Goal: Obtain resource: Download file/media

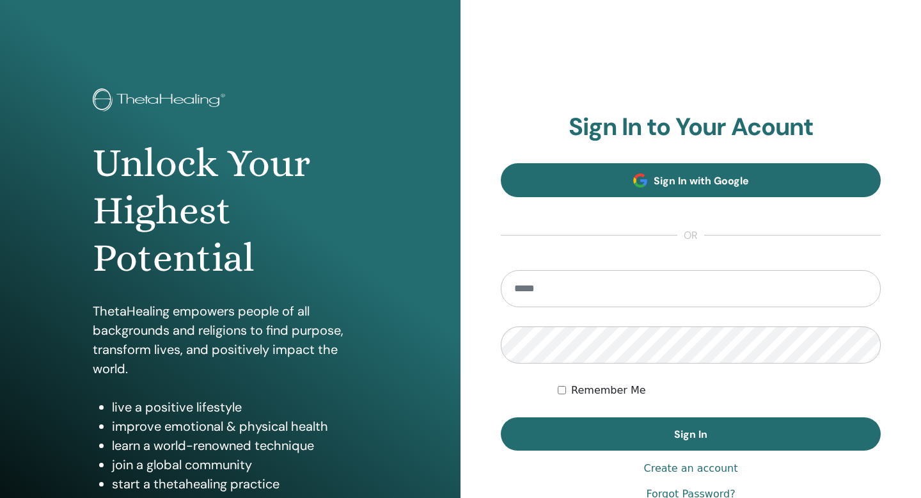
type input "**********"
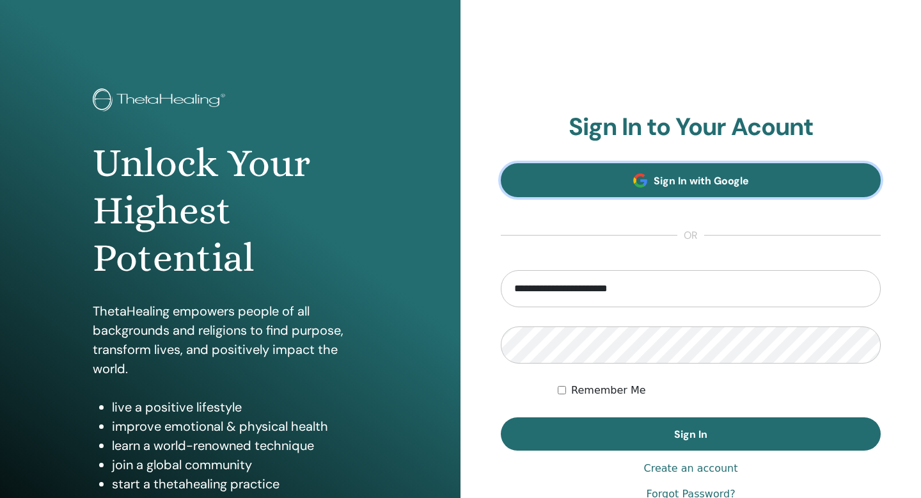
click at [659, 187] on span "Sign In with Google" at bounding box center [701, 180] width 95 height 13
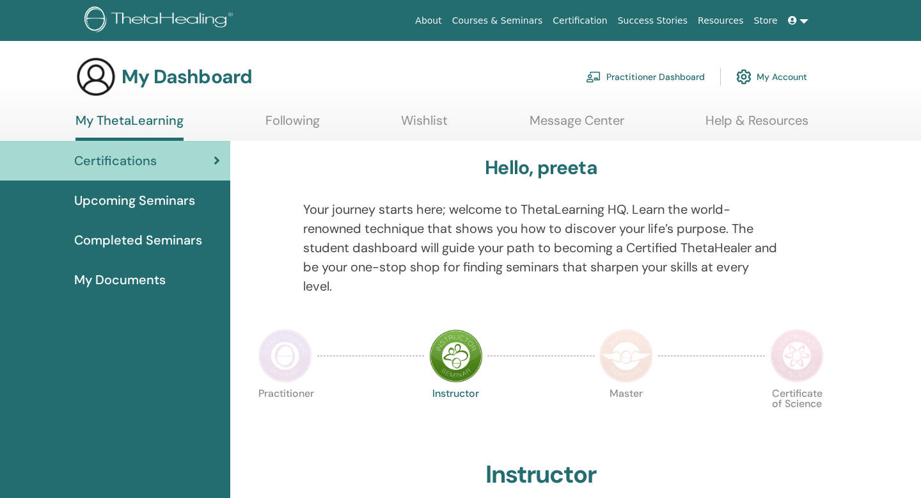
click at [87, 173] on link "Certifications" at bounding box center [115, 161] width 230 height 40
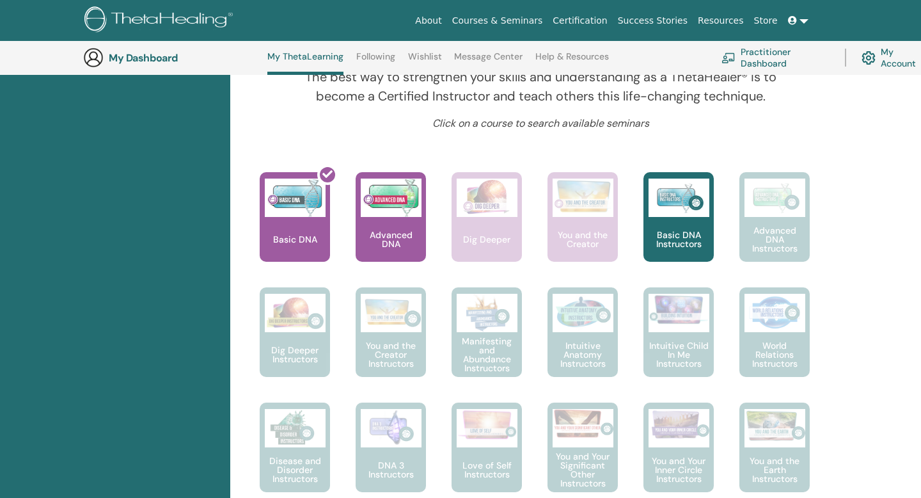
scroll to position [462, 0]
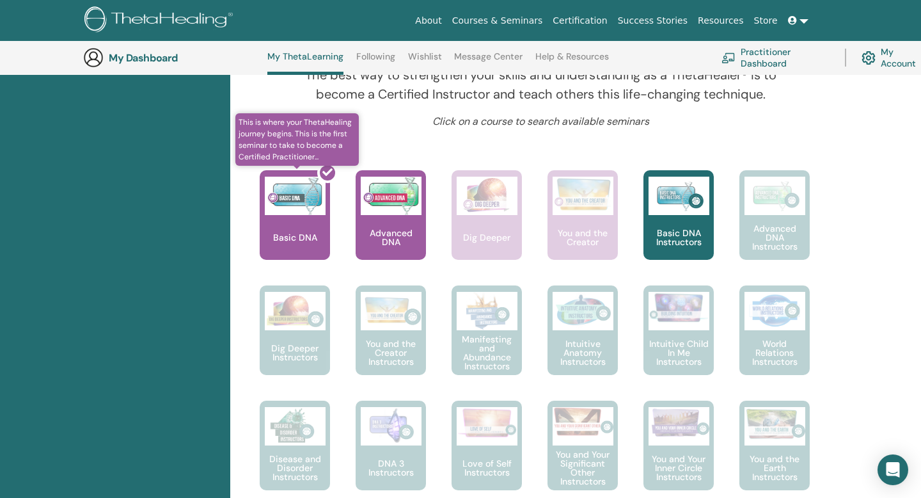
click at [296, 234] on div at bounding box center [302, 219] width 70 height 115
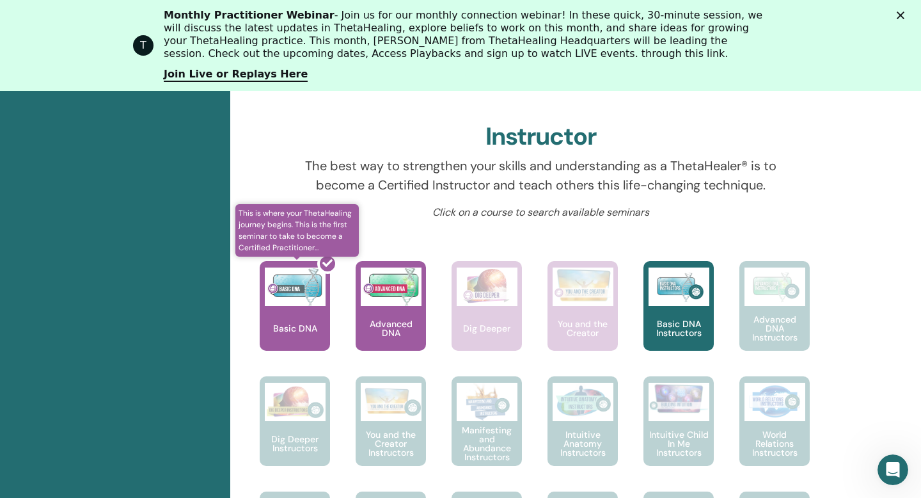
scroll to position [0, 0]
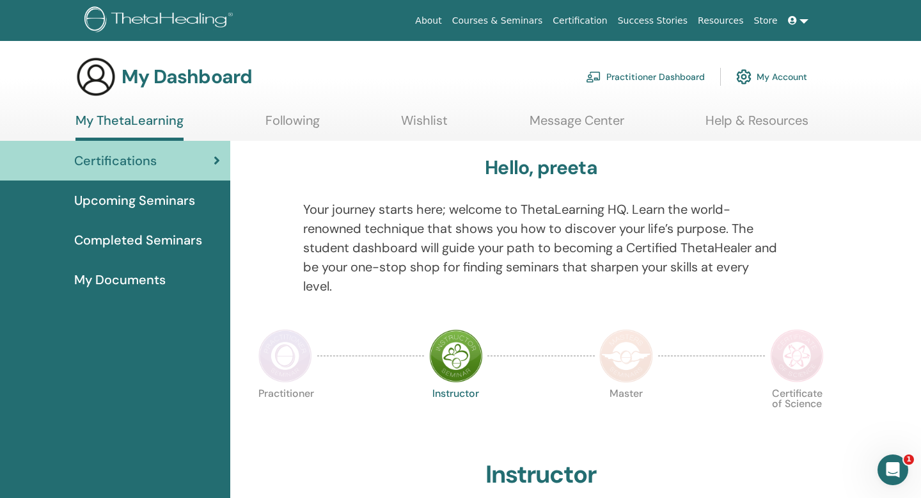
click at [127, 278] on span "My Documents" at bounding box center [119, 279] width 91 height 19
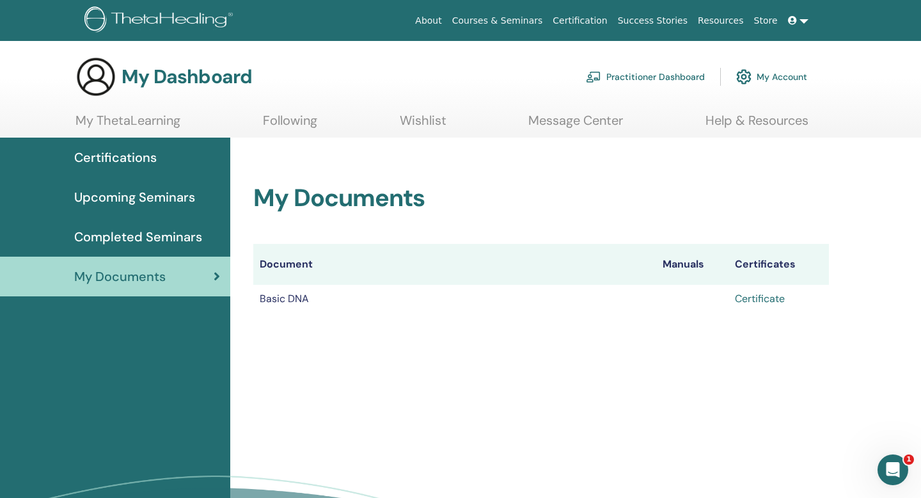
click at [755, 299] on link "Certificate" at bounding box center [760, 298] width 50 height 13
